Goal: Task Accomplishment & Management: Manage account settings

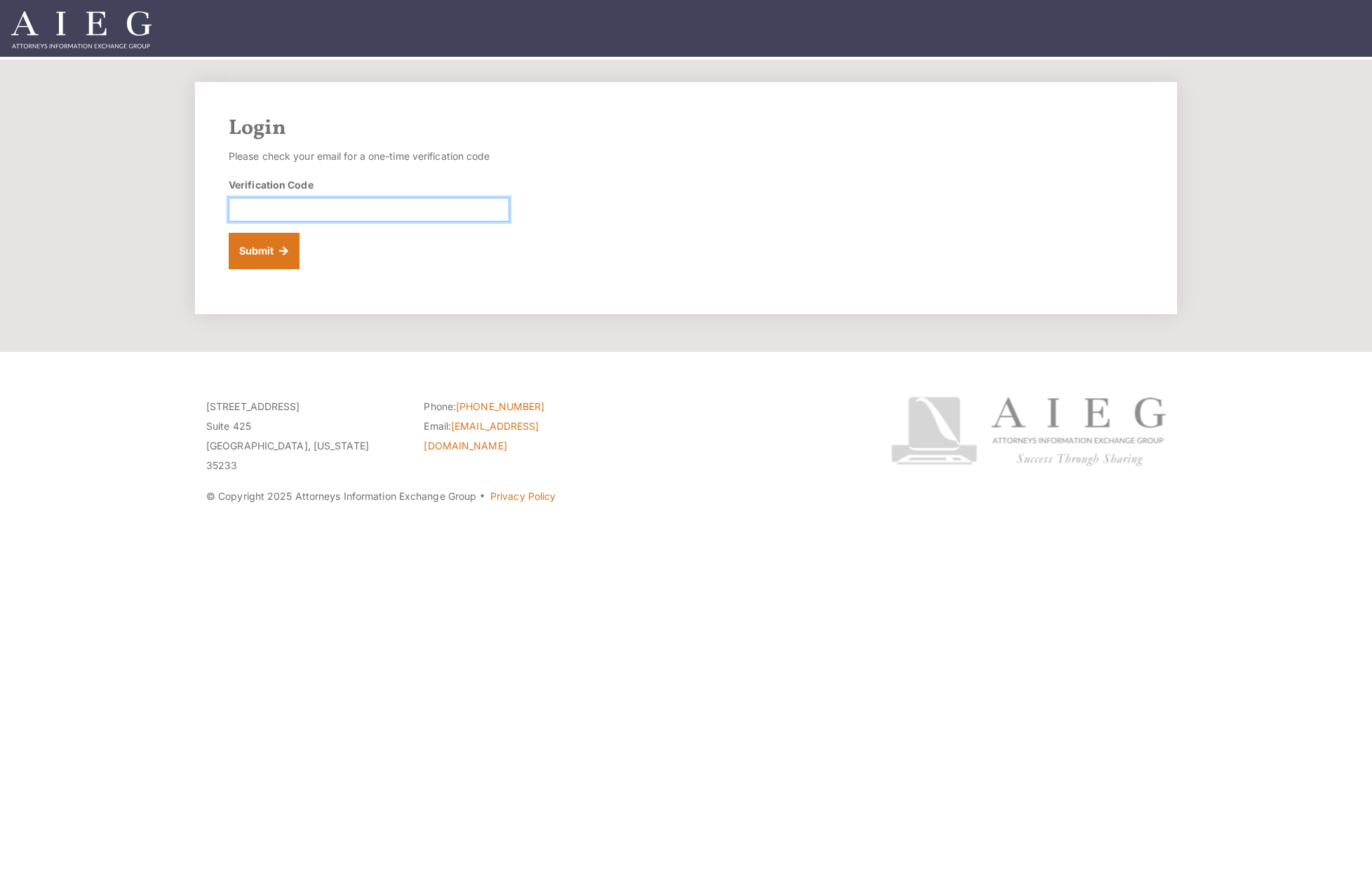
click at [330, 221] on input "Verification Code" at bounding box center [368, 209] width 281 height 24
paste input "269675"
type input "269675"
click at [284, 270] on button "Submit" at bounding box center [264, 251] width 71 height 37
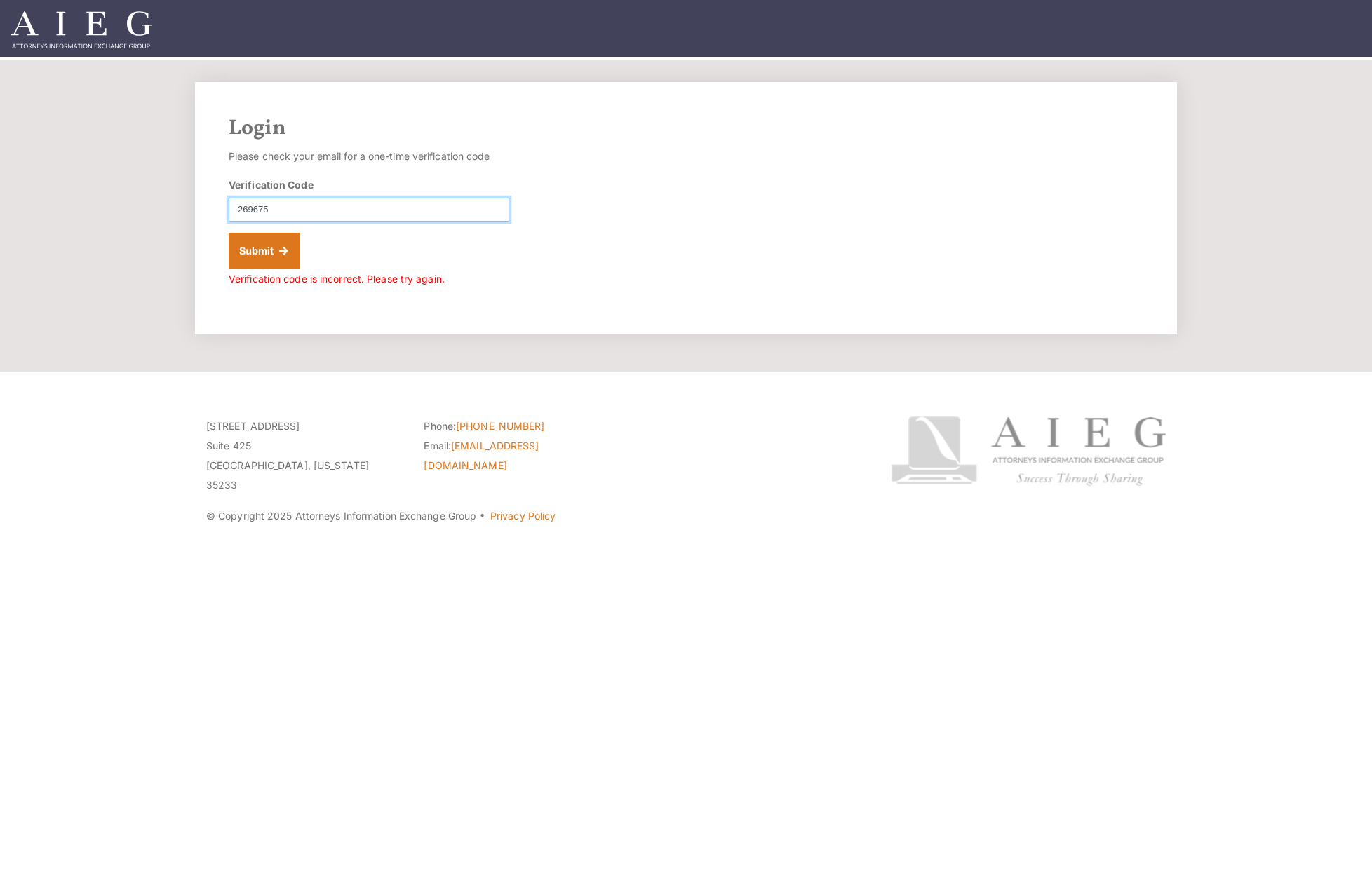
click at [248, 221] on input "269675" at bounding box center [368, 209] width 281 height 24
click at [283, 334] on div "Login Please check your email for a one-time verification code Verification Cod…" at bounding box center [686, 207] width 982 height 252
click at [272, 270] on button "Submit" at bounding box center [264, 251] width 71 height 37
drag, startPoint x: 315, startPoint y: 234, endPoint x: 200, endPoint y: 235, distance: 115.0
click at [200, 235] on div "Login Please check your email for a one-time verification code Verification Cod…" at bounding box center [686, 207] width 982 height 252
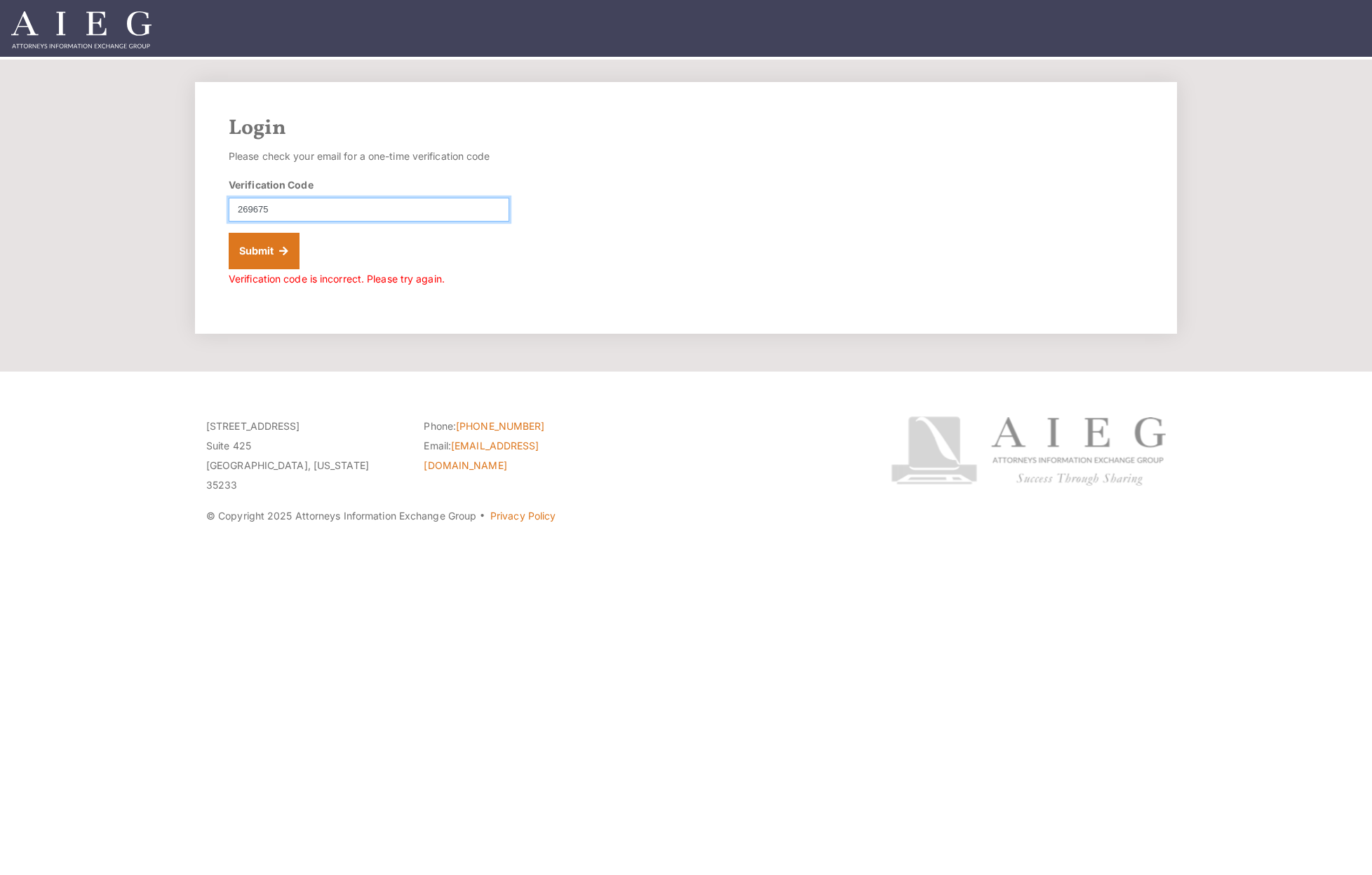
paste input "161773"
type input "161773"
click at [228, 233] on button "Submit" at bounding box center [264, 251] width 71 height 37
